Goal: Information Seeking & Learning: Learn about a topic

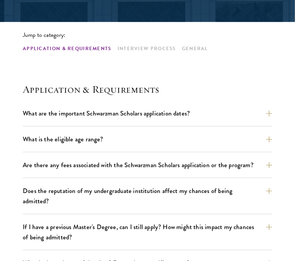
scroll to position [178, 0]
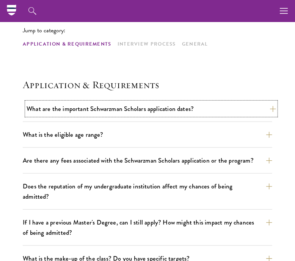
click at [153, 113] on button "What are the important Schwarzman Scholars application dates?" at bounding box center [152, 108] width 250 height 13
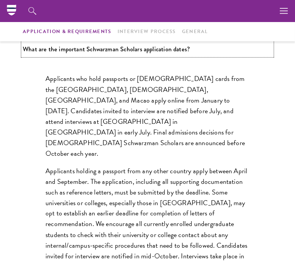
scroll to position [231, 0]
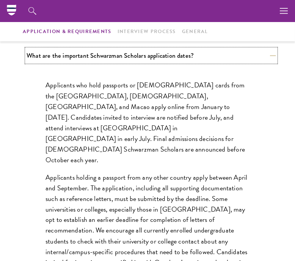
click at [149, 52] on button "What are the important Schwarzman Scholars application dates?" at bounding box center [152, 55] width 250 height 13
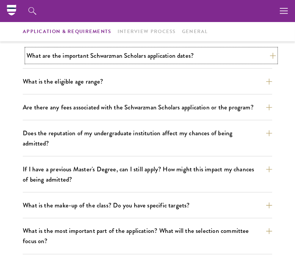
scroll to position [264, 0]
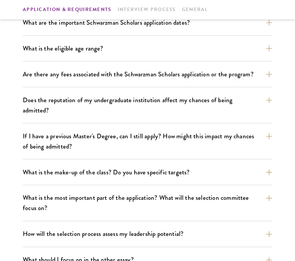
click at [137, 56] on div "What is the eligible age range? Candidates must be at least 18 but not yet 29 y…" at bounding box center [148, 52] width 250 height 20
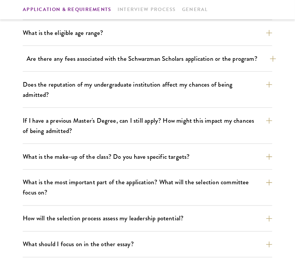
scroll to position [280, 0]
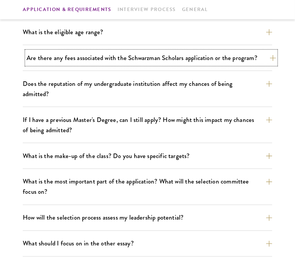
click at [141, 58] on button "Are there any fees associated with the Schwarzman Scholars application or the p…" at bounding box center [152, 57] width 250 height 13
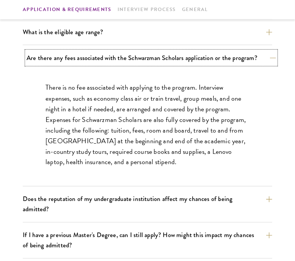
click at [141, 58] on button "Are there any fees associated with the Schwarzman Scholars application or the p…" at bounding box center [152, 57] width 250 height 13
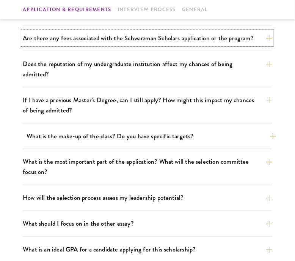
scroll to position [304, 0]
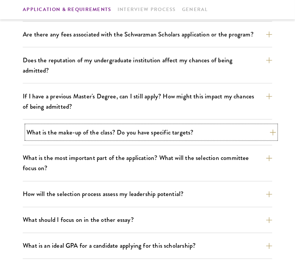
click at [52, 126] on button "What is the make-up of the class? Do you have specific targets?" at bounding box center [152, 132] width 250 height 13
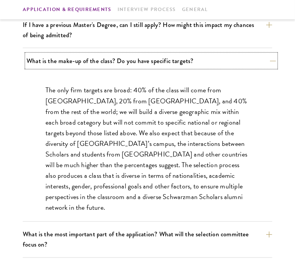
scroll to position [377, 0]
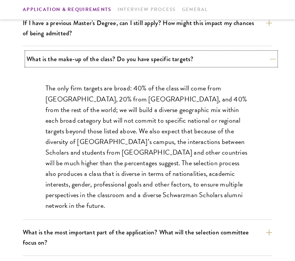
click at [65, 52] on button "What is the make-up of the class? Do you have specific targets?" at bounding box center [152, 58] width 250 height 13
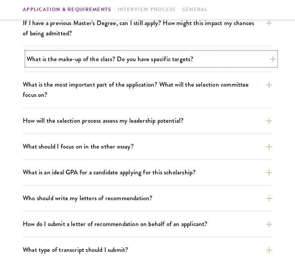
click at [65, 52] on button "What is the make-up of the class? Do you have specific targets?" at bounding box center [152, 58] width 250 height 13
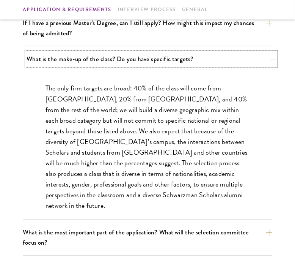
click at [65, 52] on button "What is the make-up of the class? Do you have specific targets?" at bounding box center [152, 58] width 250 height 13
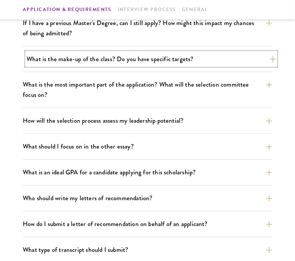
click at [65, 52] on button "What is the make-up of the class? Do you have specific targets?" at bounding box center [152, 58] width 250 height 13
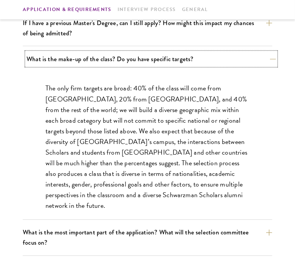
click at [65, 52] on button "What is the make-up of the class? Do you have specific targets?" at bounding box center [152, 58] width 250 height 13
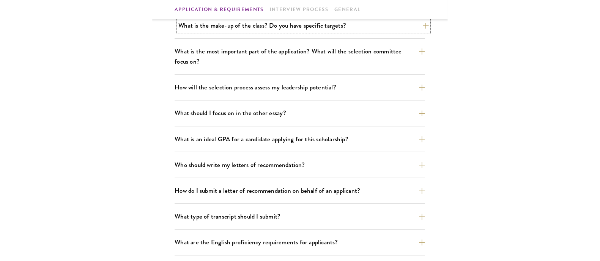
scroll to position [412, 0]
